Goal: Task Accomplishment & Management: Manage account settings

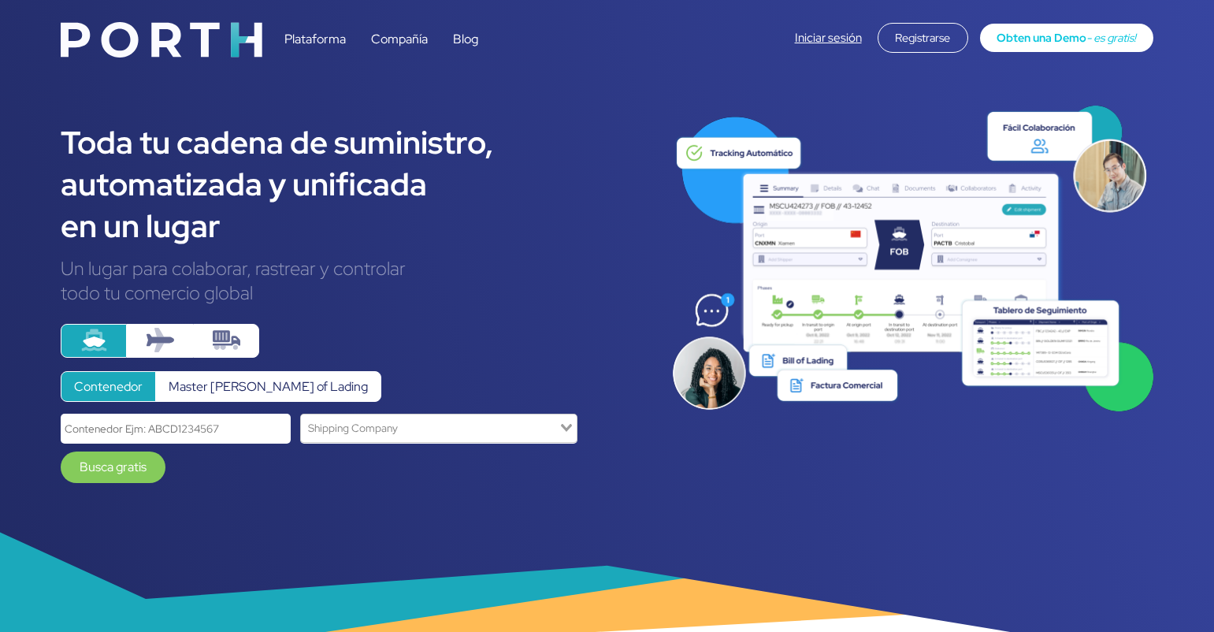
click at [831, 43] on link "Iniciar sesión" at bounding box center [828, 38] width 67 height 16
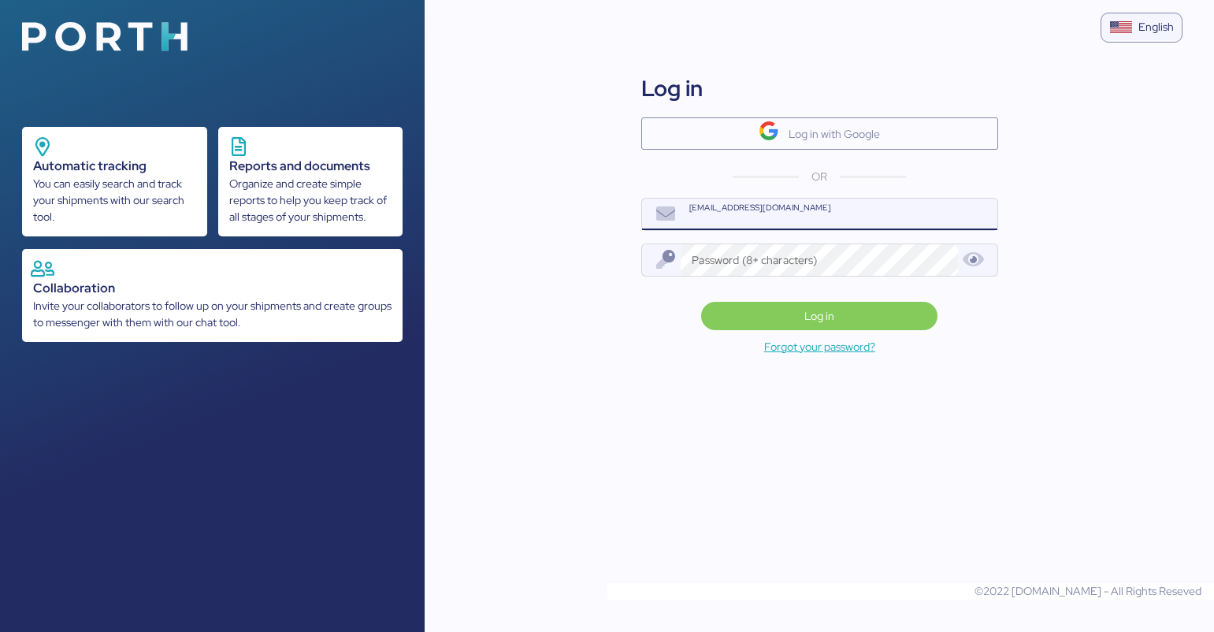
click at [785, 218] on input "[EMAIL_ADDRESS][DOMAIN_NAME]" at bounding box center [839, 215] width 316 height 32
type input "[EMAIL_ADDRESS][PERSON_NAME][DOMAIN_NAME]"
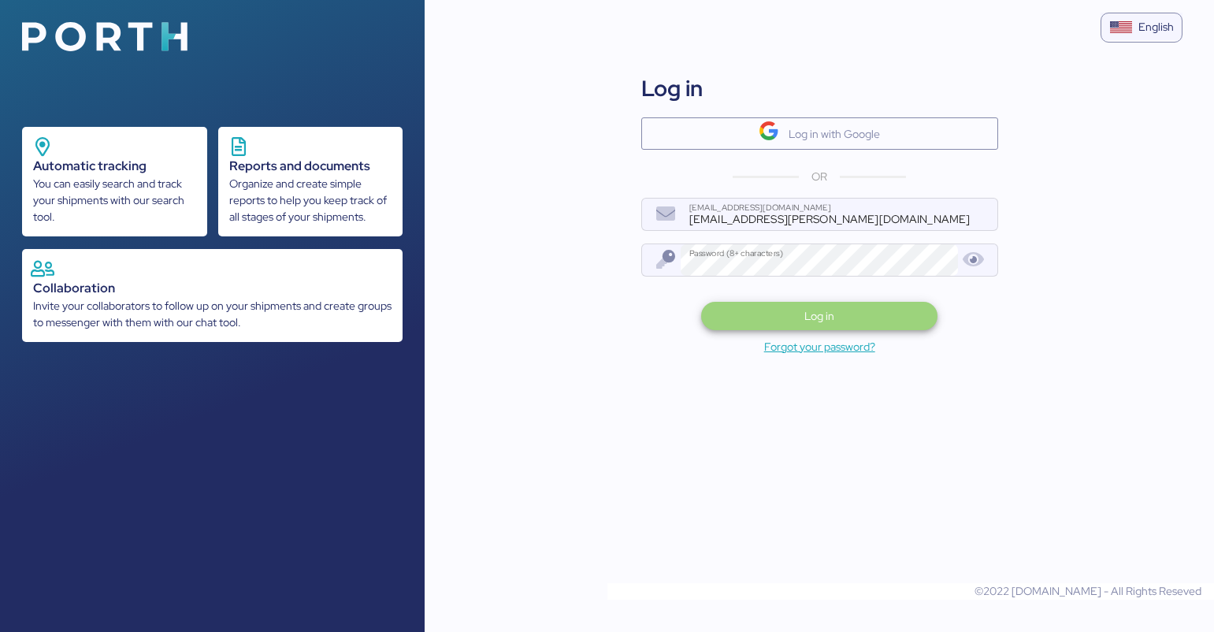
click at [793, 325] on span "Log in" at bounding box center [819, 316] width 211 height 22
